Goal: Task Accomplishment & Management: Complete application form

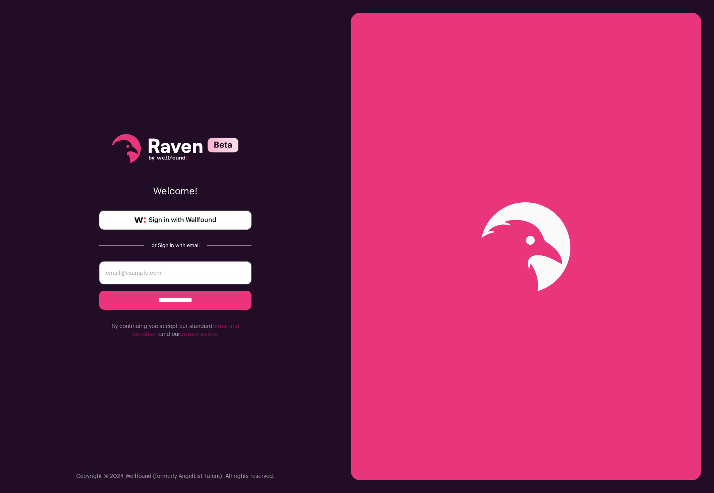
click at [166, 271] on input "email" at bounding box center [175, 273] width 152 height 23
type input "[PERSON_NAME][EMAIL_ADDRESS][PERSON_NAME][DOMAIN_NAME]"
click at [185, 302] on input "**********" at bounding box center [175, 300] width 152 height 19
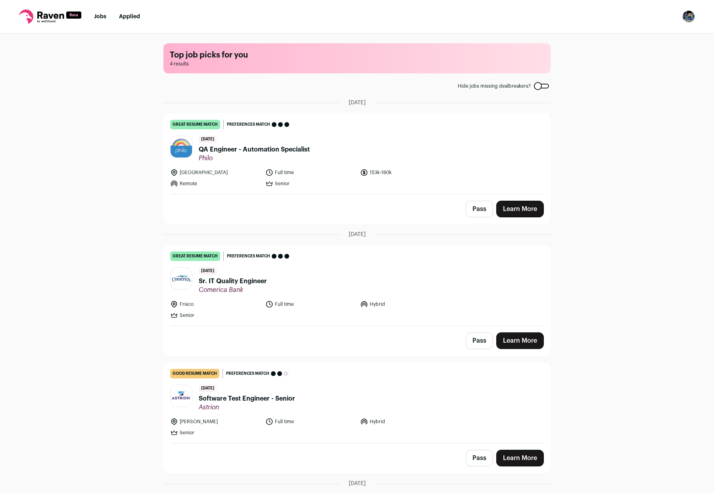
click at [537, 208] on link "Learn More" at bounding box center [521, 209] width 48 height 17
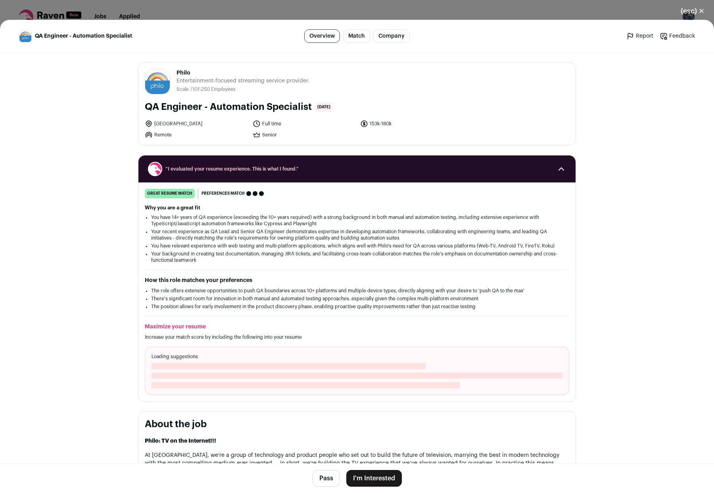
click at [367, 481] on button "I'm Interested" at bounding box center [374, 478] width 56 height 17
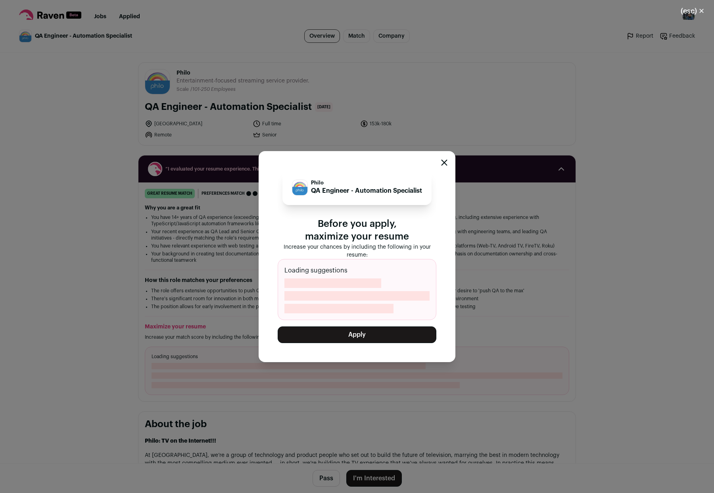
click at [375, 337] on button "Apply" at bounding box center [357, 335] width 159 height 17
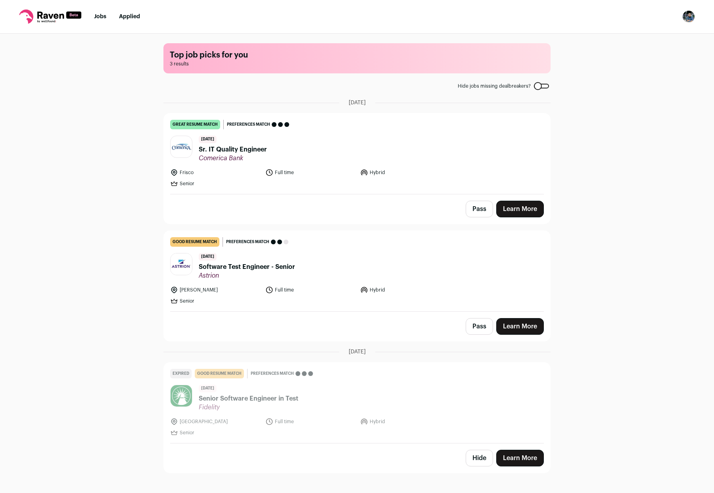
click at [671, 243] on div "Top job picks for you 3 results Hide jobs missing dealbreakers? September 15th,…" at bounding box center [357, 263] width 714 height 458
